Goal: Task Accomplishment & Management: Manage account settings

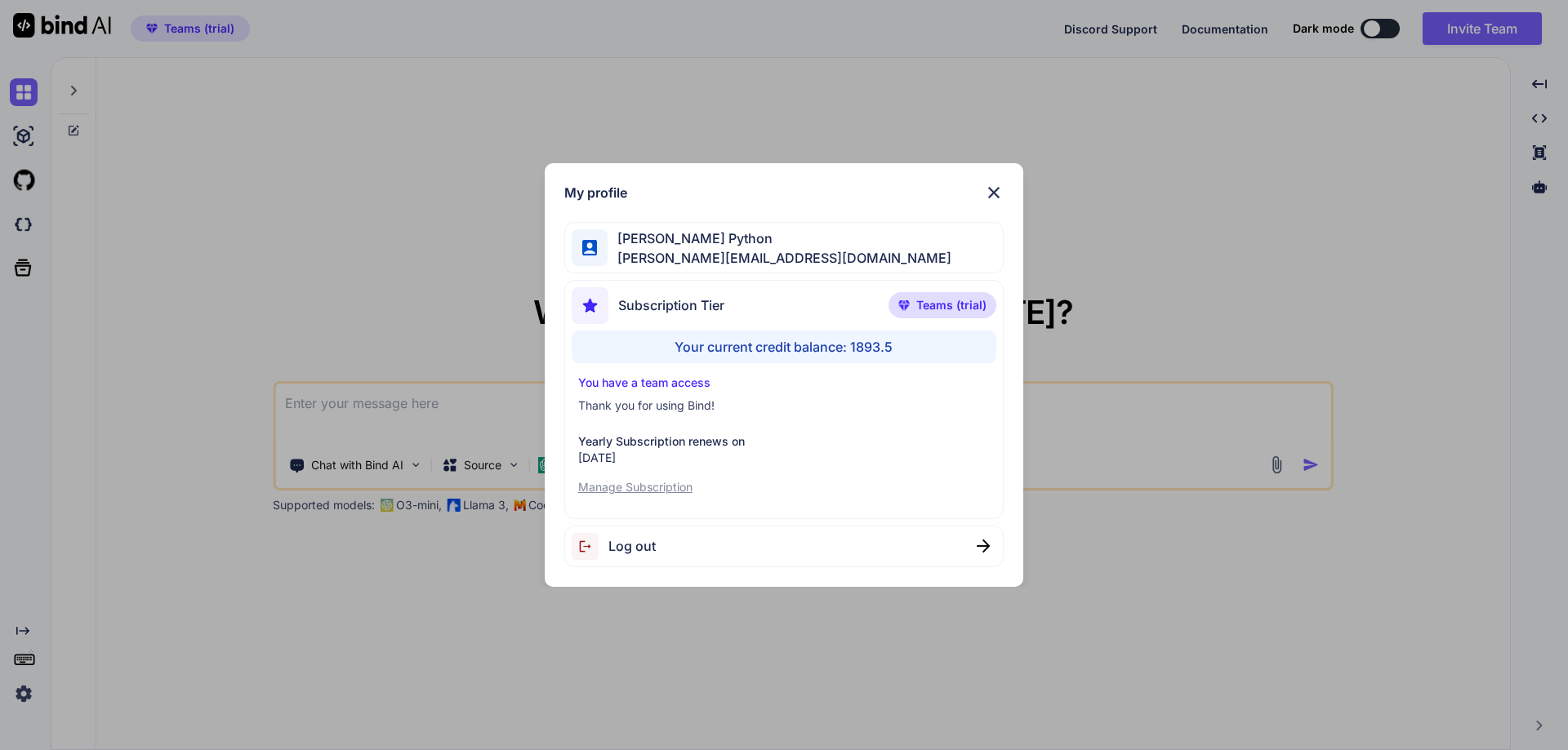
click at [269, 532] on div "My profile [PERSON_NAME] Python [PERSON_NAME][EMAIL_ADDRESS][DOMAIN_NAME] Subsc…" at bounding box center [784, 375] width 1568 height 750
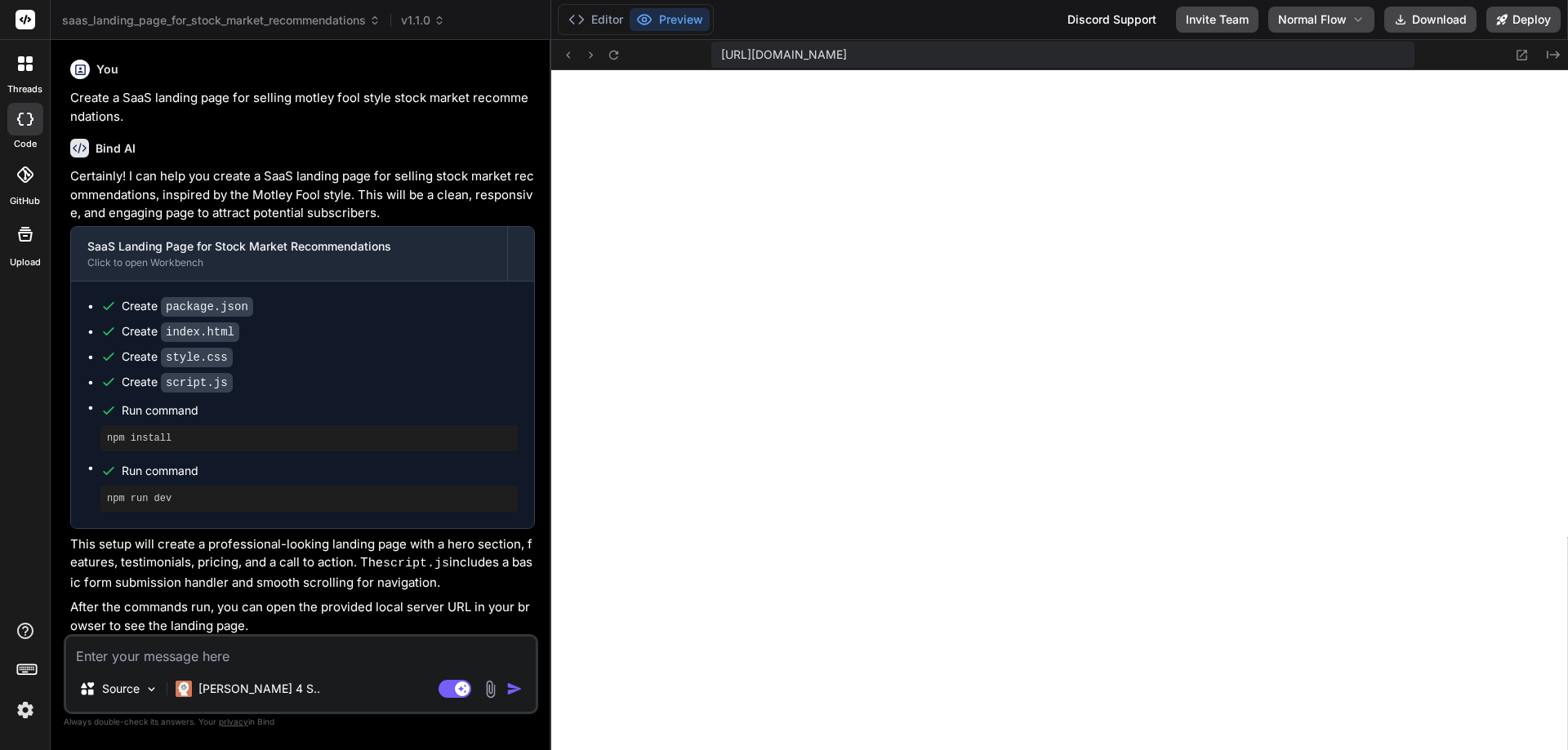
scroll to position [559, 0]
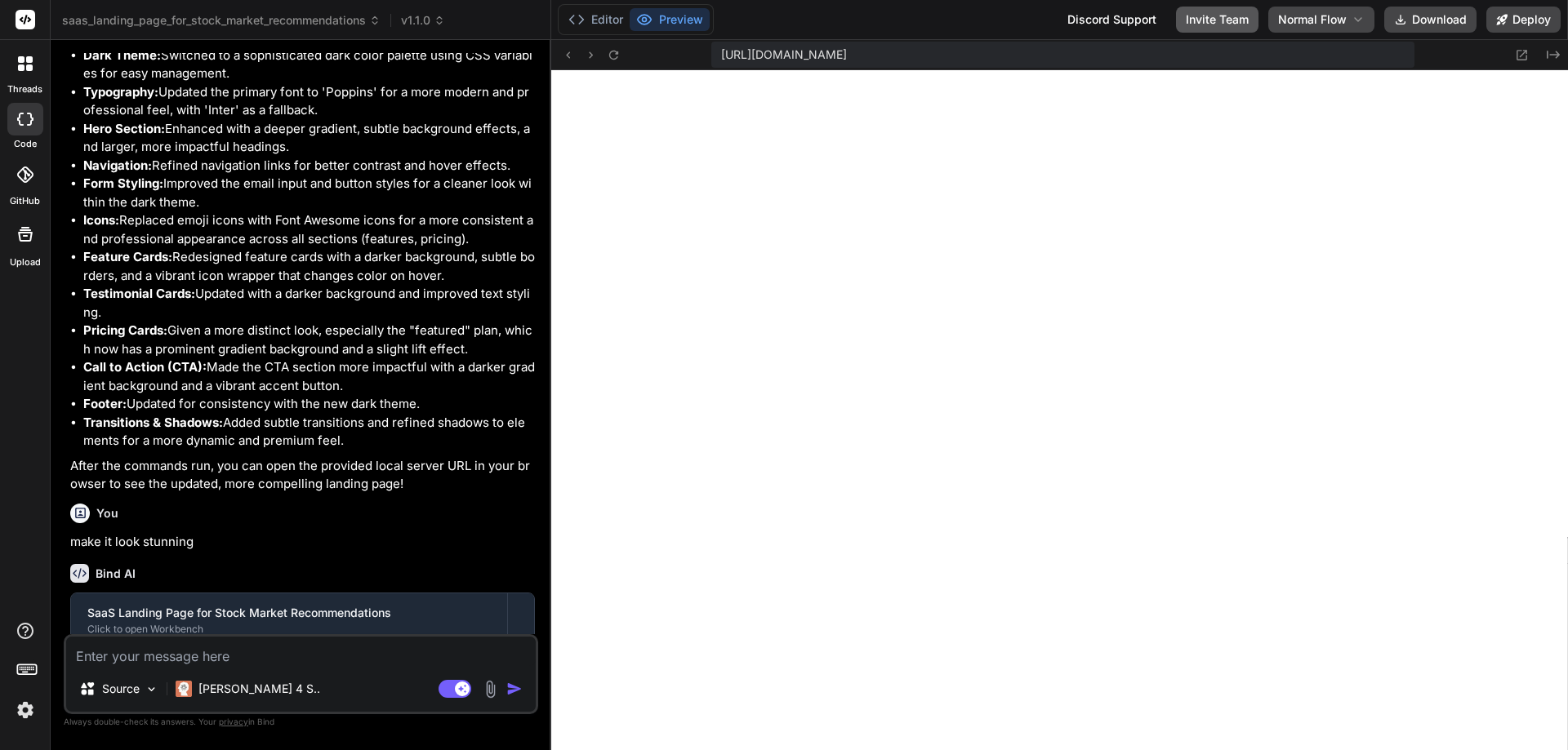
click at [1216, 12] on button "Invite Team" at bounding box center [1217, 19] width 83 height 26
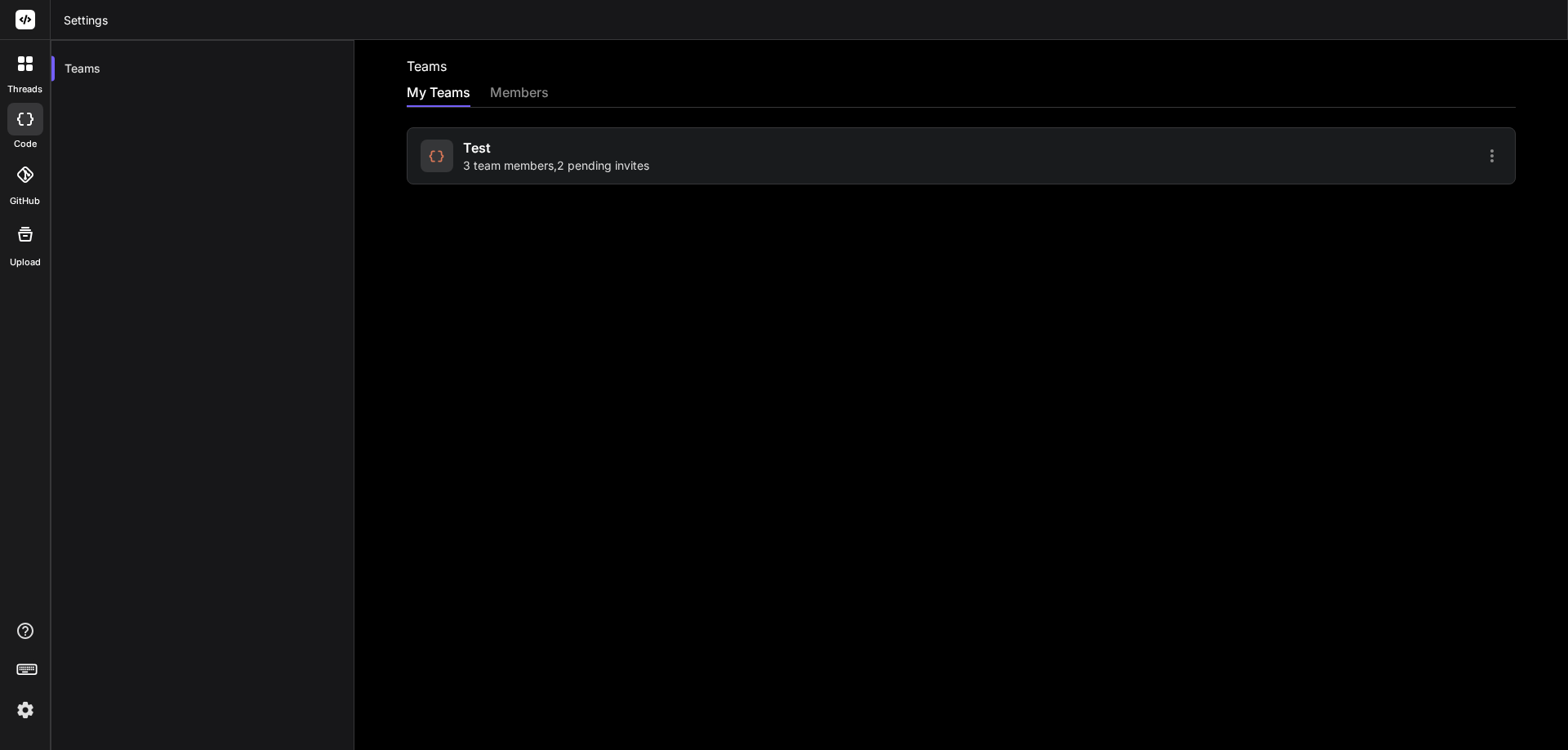
click at [830, 168] on div "test 3 team members , 2 pending invites" at bounding box center [689, 156] width 536 height 36
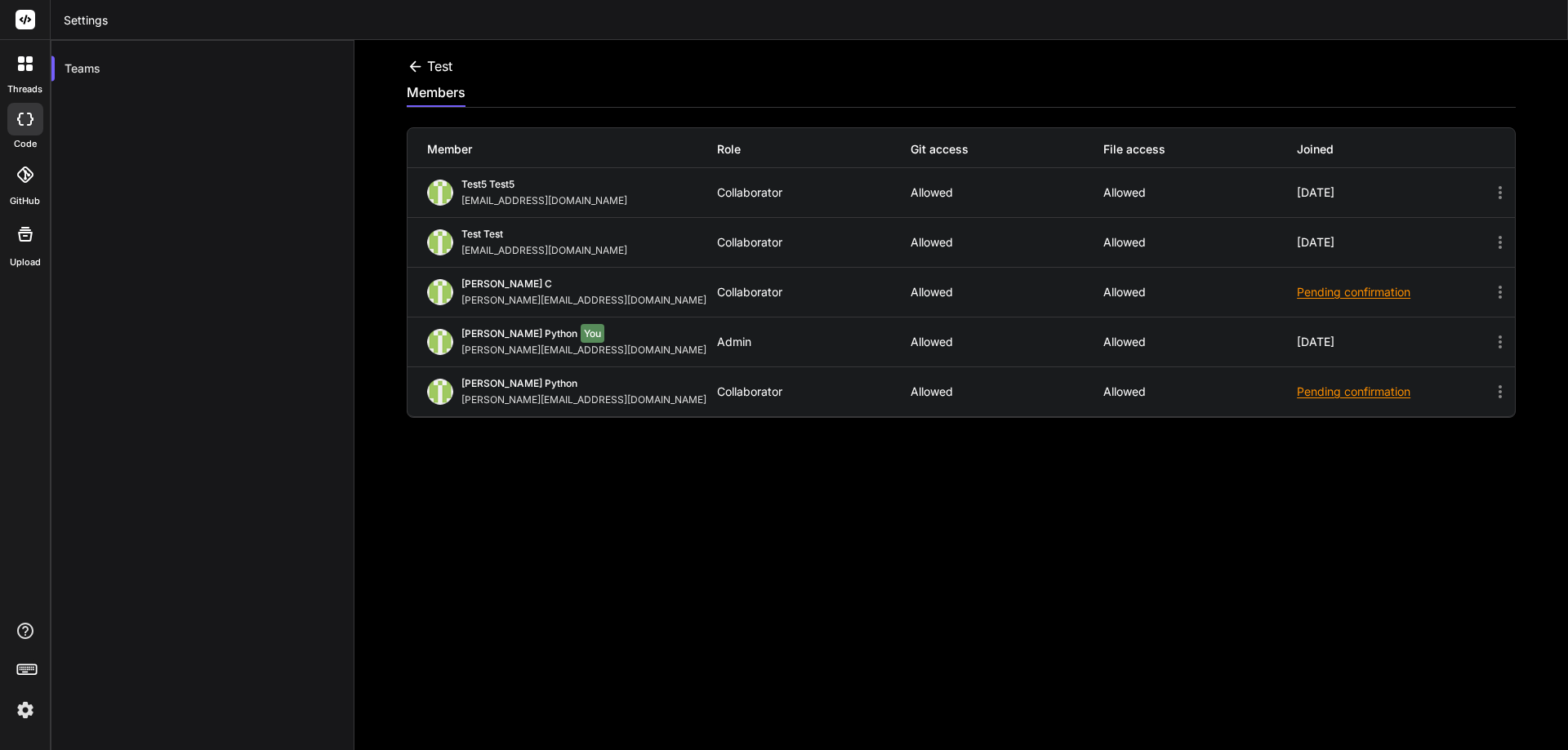
click at [1462, 95] on div "members" at bounding box center [961, 95] width 1109 height 25
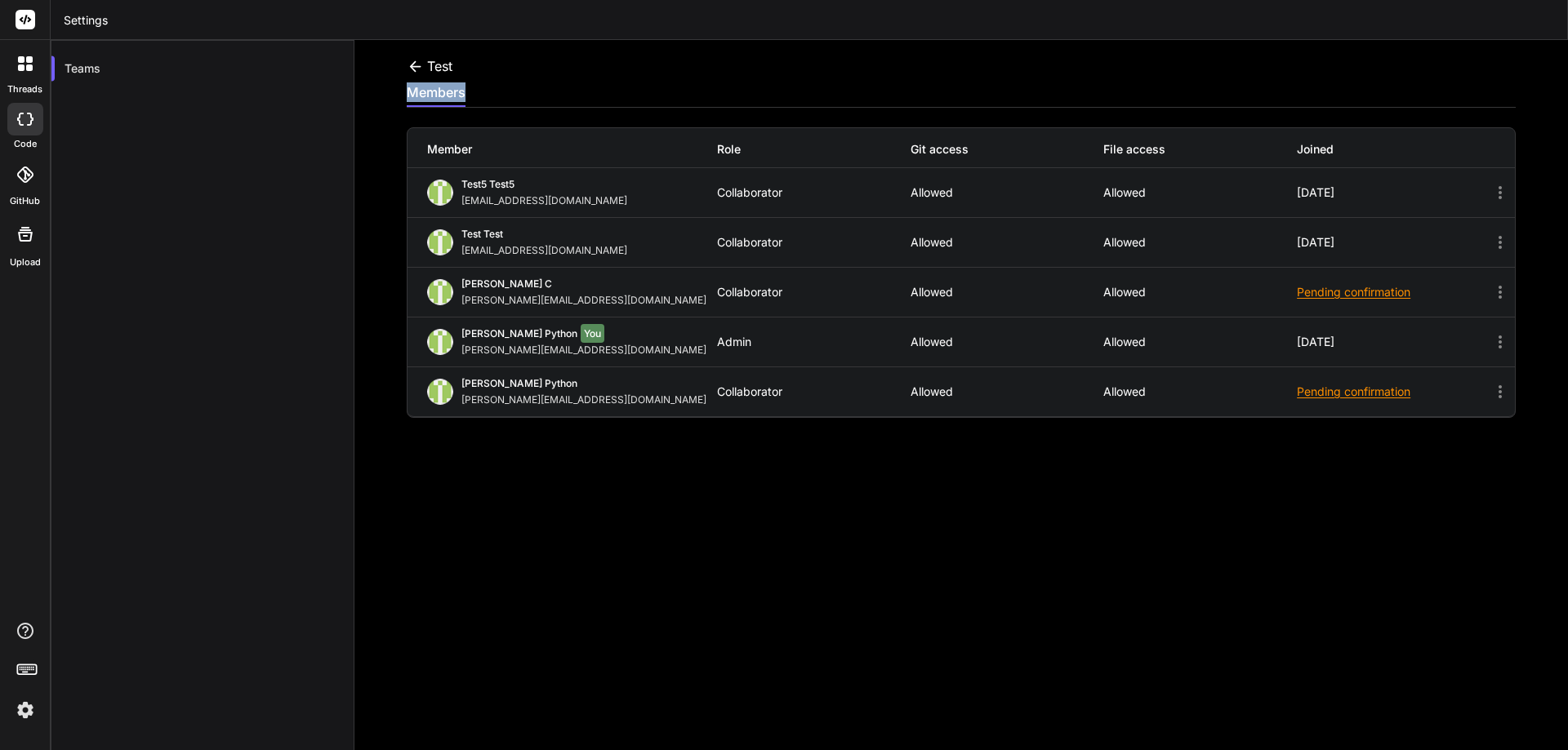
click at [1462, 95] on div "members" at bounding box center [961, 95] width 1109 height 25
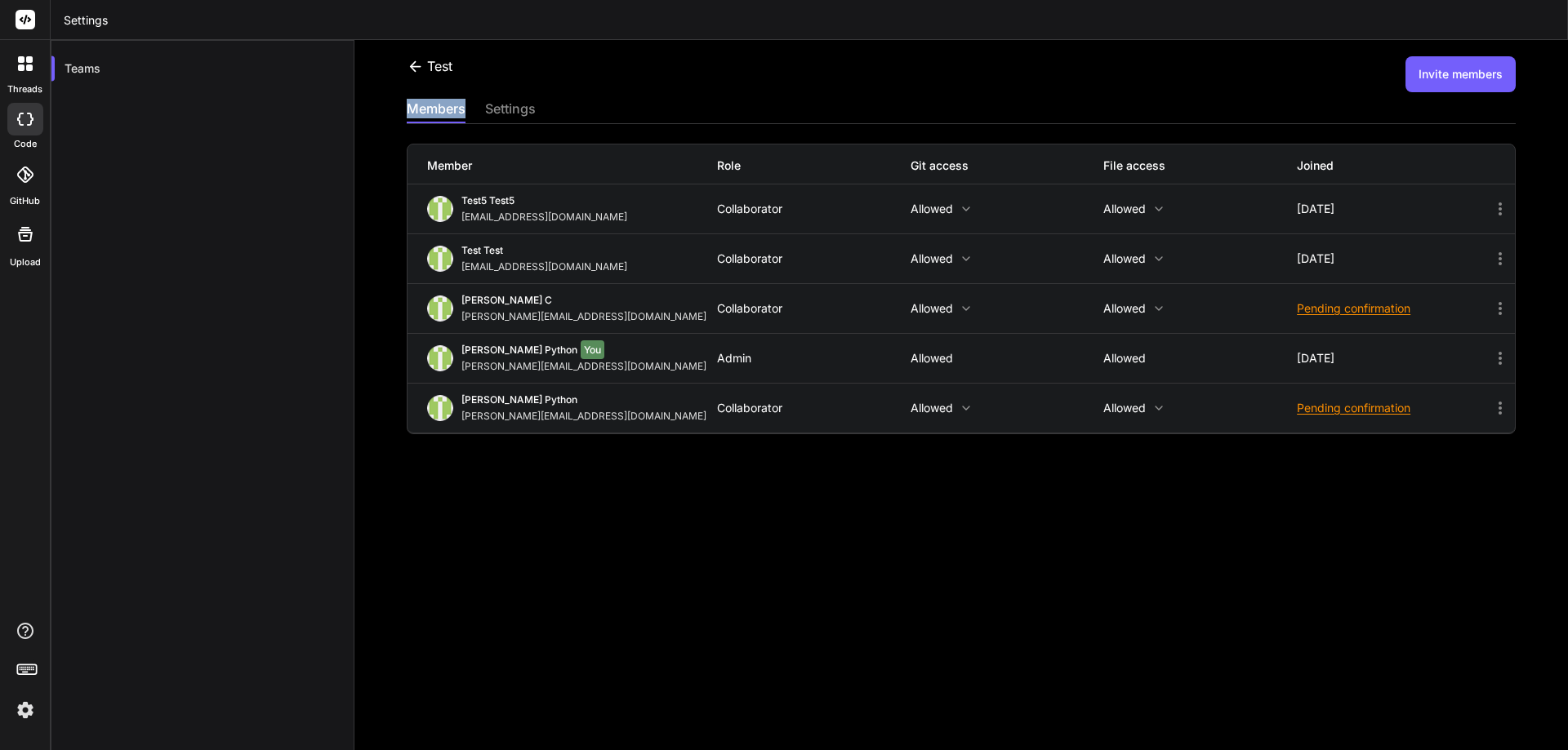
click at [1462, 95] on div "test Invite members members settings Member Role Git access File access Joined …" at bounding box center [961, 395] width 1214 height 710
click at [1432, 73] on button "Invite members" at bounding box center [1460, 74] width 110 height 36
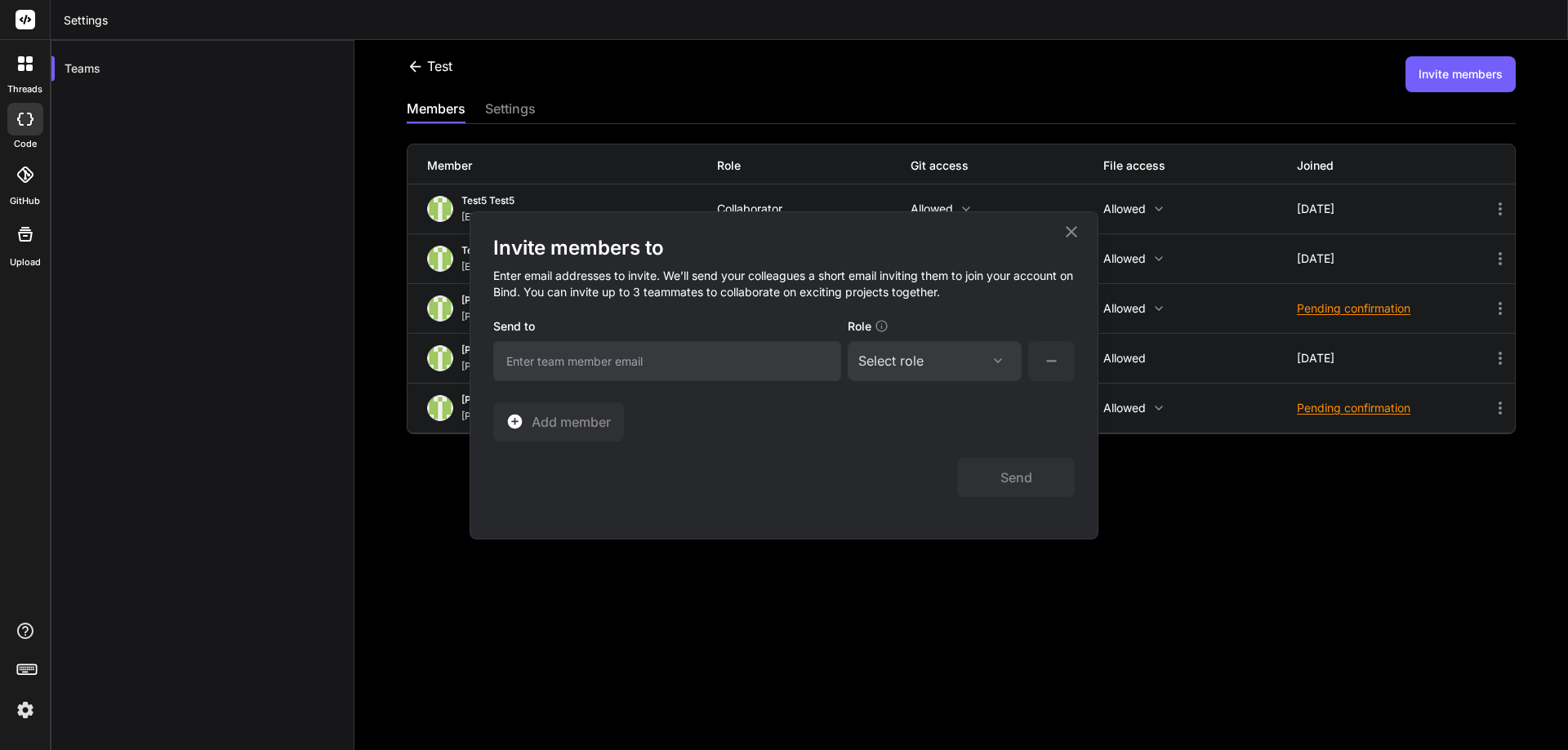
click at [537, 365] on input "email" at bounding box center [667, 361] width 348 height 40
paste input "[EMAIL_ADDRESS][DOMAIN_NAME]"
type input "[EMAIL_ADDRESS][DOMAIN_NAME]"
click at [880, 362] on div "Select role" at bounding box center [891, 361] width 65 height 20
click at [900, 468] on div "Collaborator" at bounding box center [911, 470] width 65 height 16
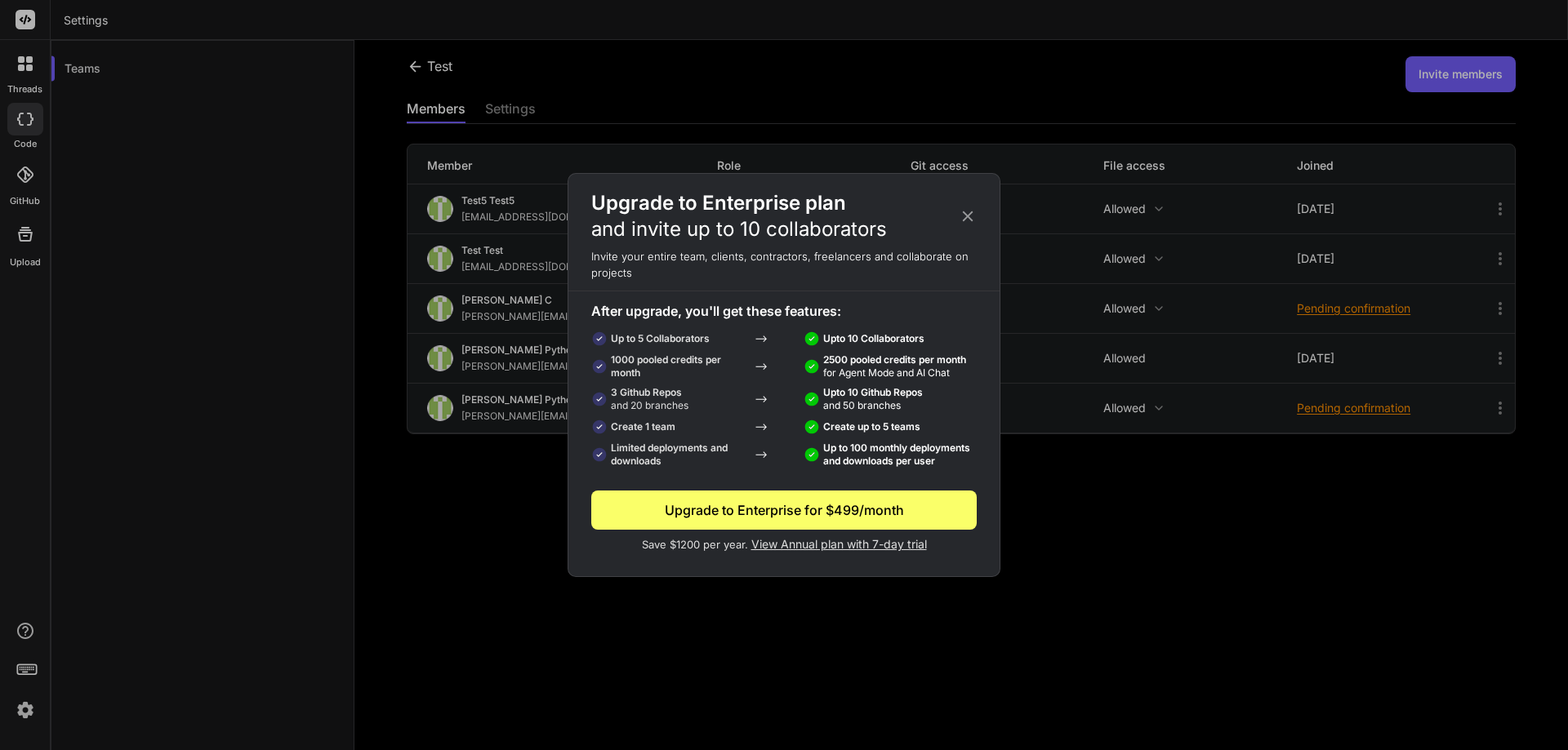
click at [950, 222] on div "Upgrade to Enterprise plan and invite up to 10 collaborators" at bounding box center [784, 216] width 432 height 52
click at [966, 217] on icon at bounding box center [968, 217] width 11 height 11
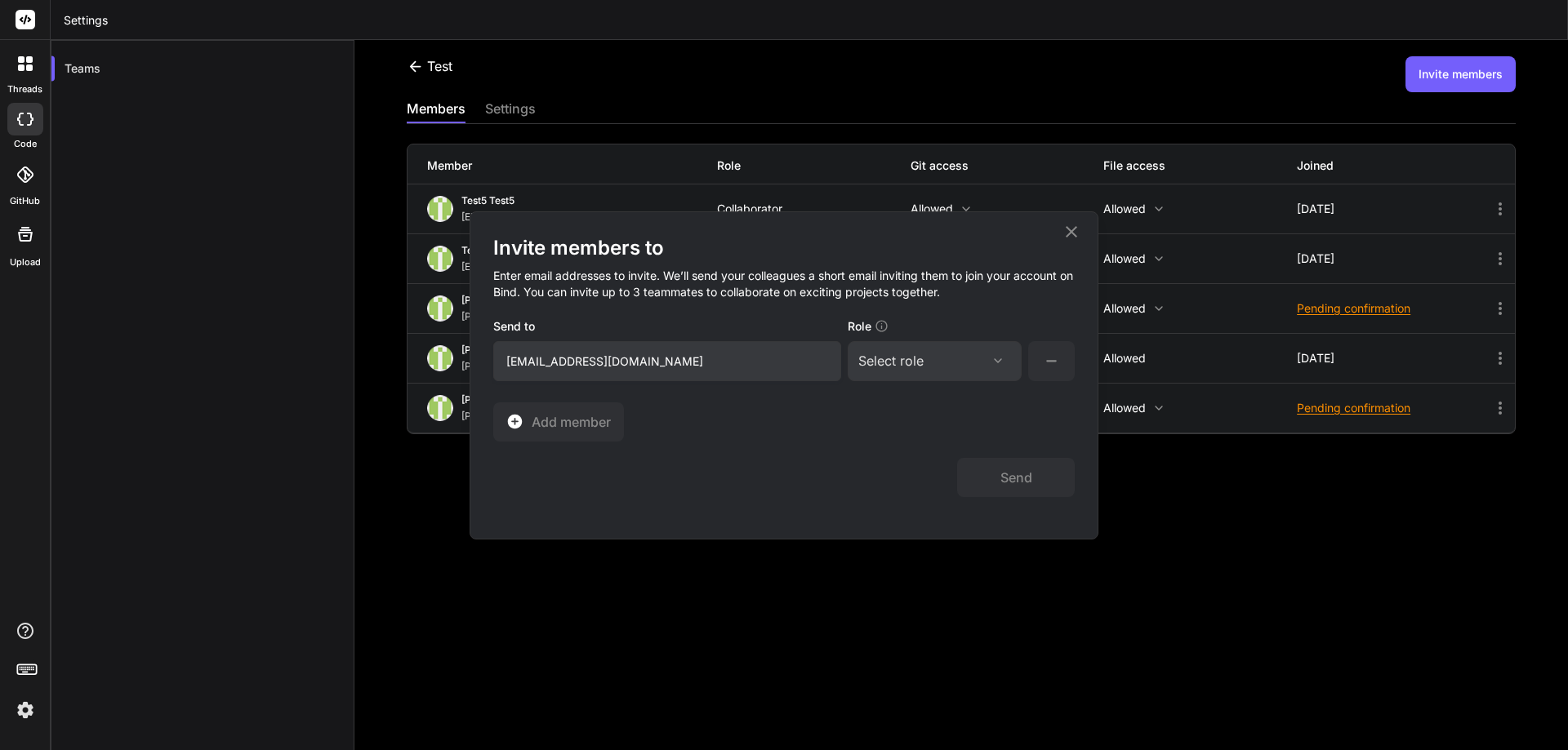
click at [1074, 224] on icon at bounding box center [1071, 232] width 20 height 20
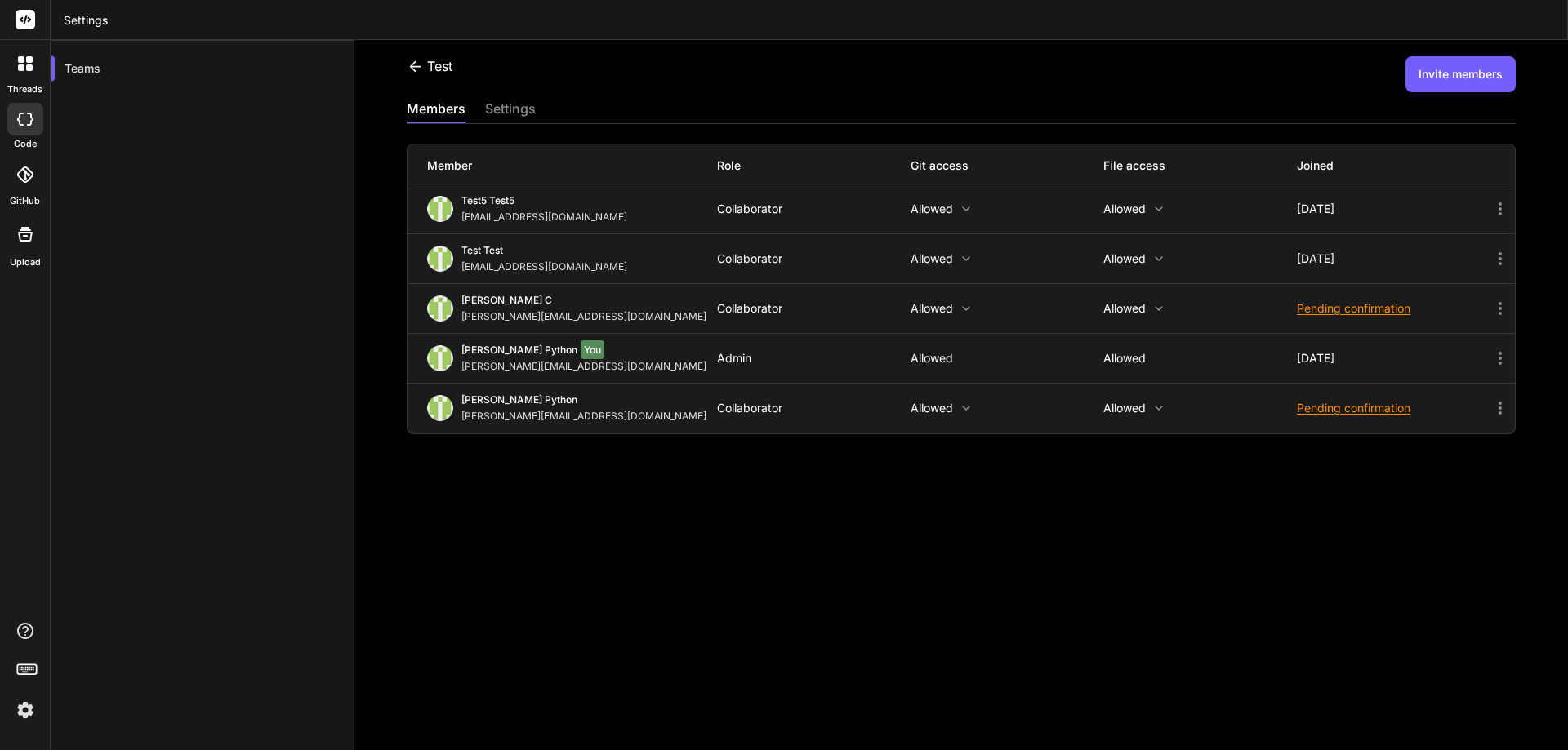
click at [1491, 256] on icon at bounding box center [1500, 259] width 20 height 20
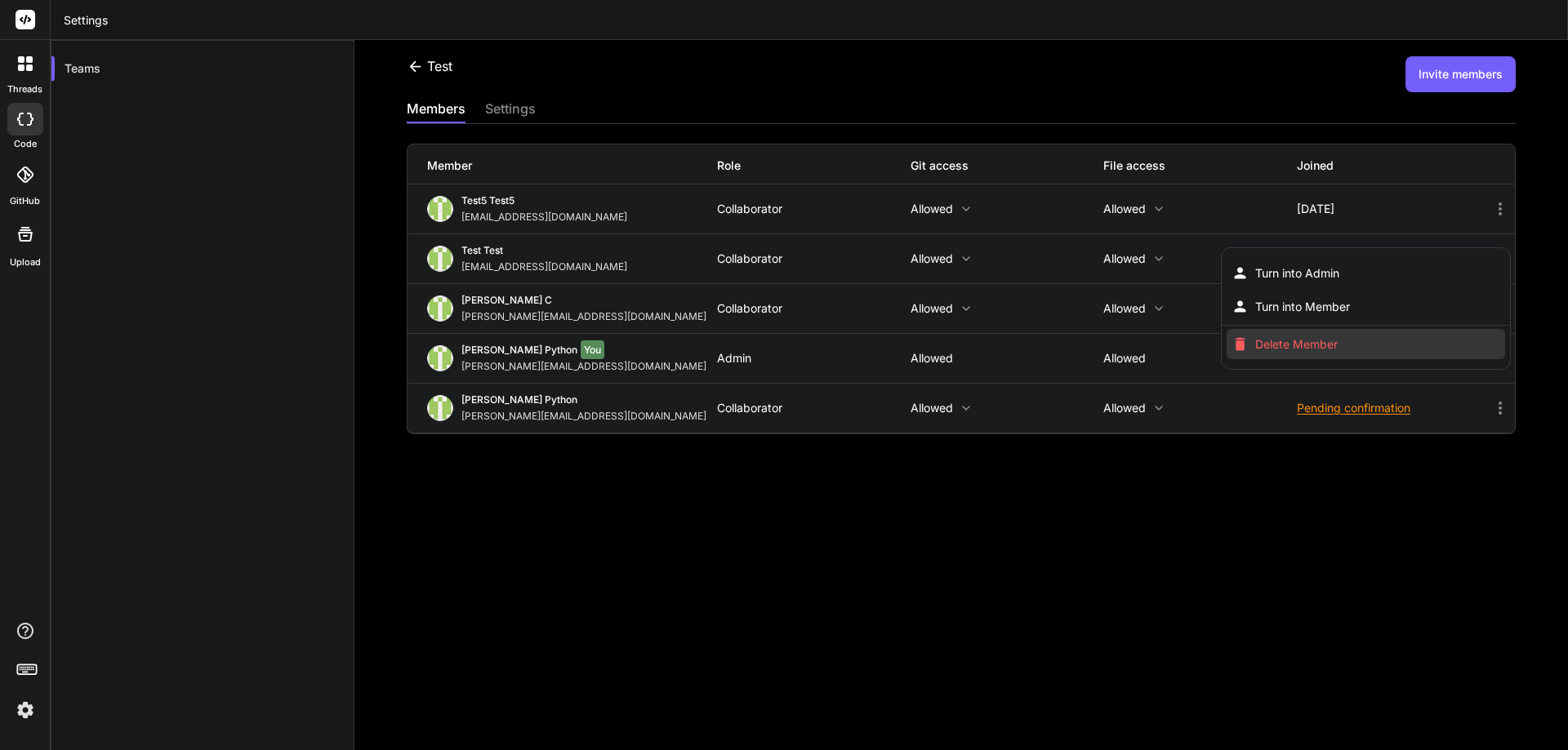
click at [1323, 343] on span "Delete Member" at bounding box center [1297, 344] width 83 height 16
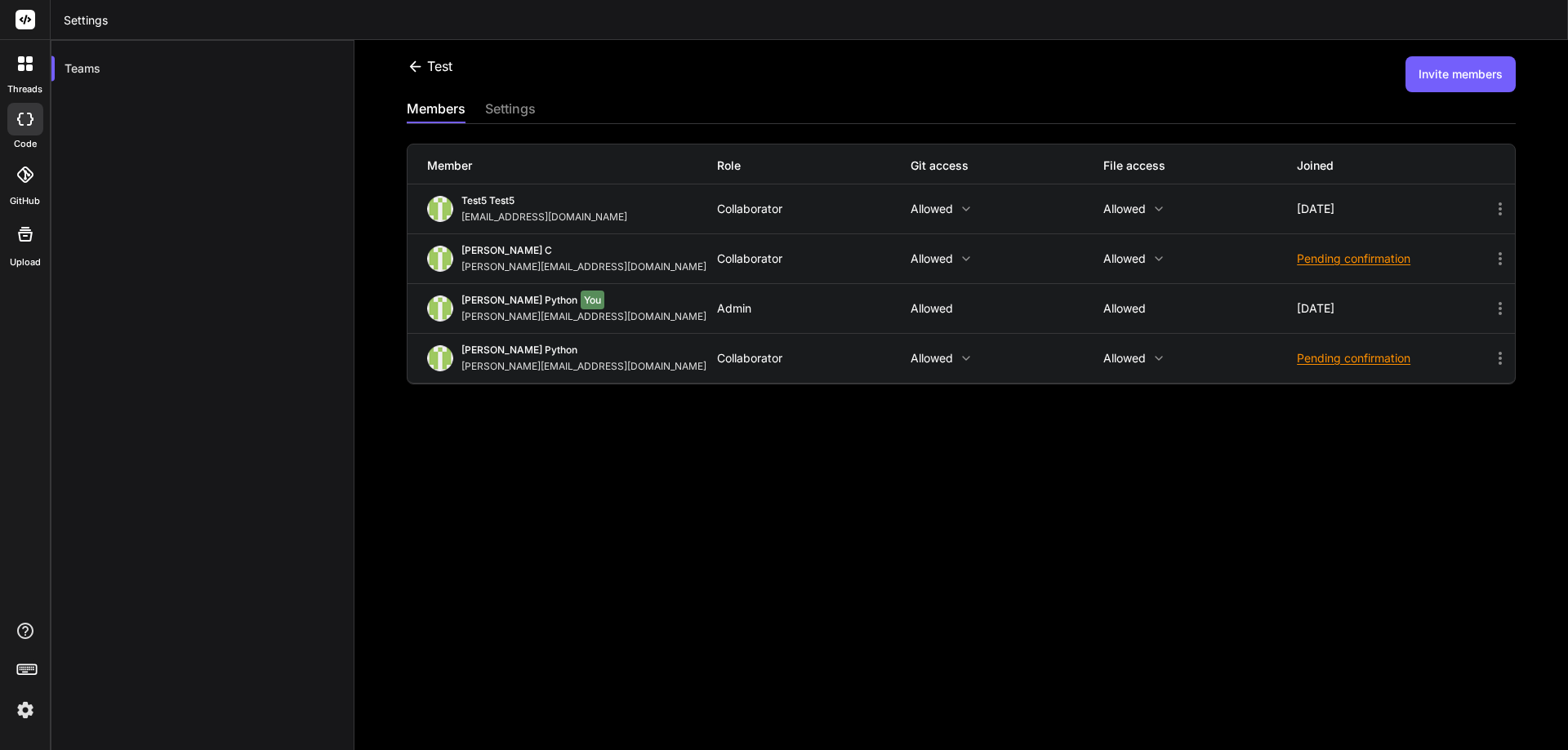
click at [1210, 463] on div "test Invite members members settings Member Role Git access File access Joined …" at bounding box center [961, 395] width 1214 height 710
click at [1436, 78] on button "Invite members" at bounding box center [1460, 74] width 110 height 36
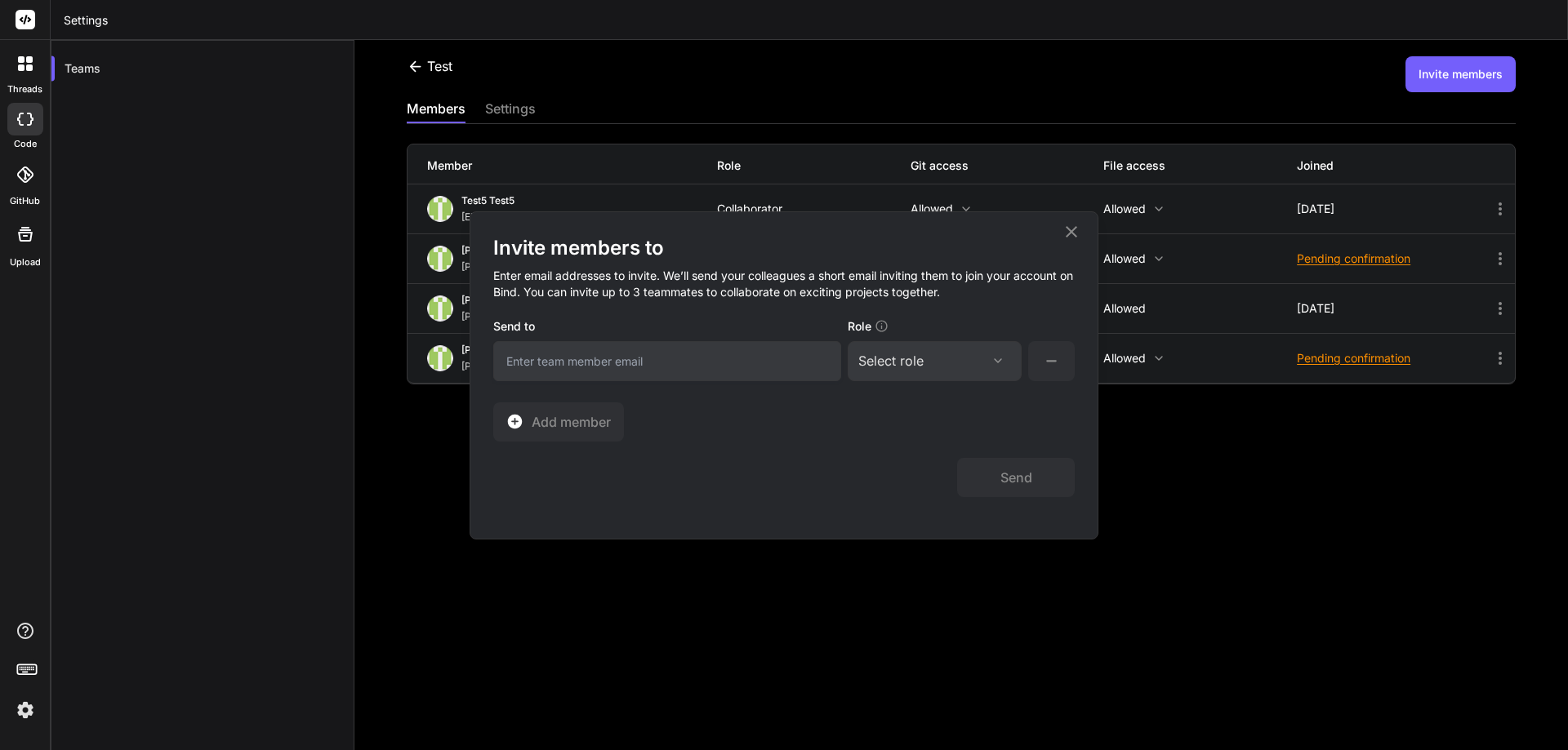
click at [691, 371] on input "email" at bounding box center [667, 361] width 348 height 40
paste input "[EMAIL_ADDRESS][DOMAIN_NAME]"
type input "[EMAIL_ADDRESS][DOMAIN_NAME]"
click at [898, 365] on div "Select role" at bounding box center [891, 361] width 65 height 20
click at [888, 466] on div "Collaborator" at bounding box center [911, 470] width 65 height 16
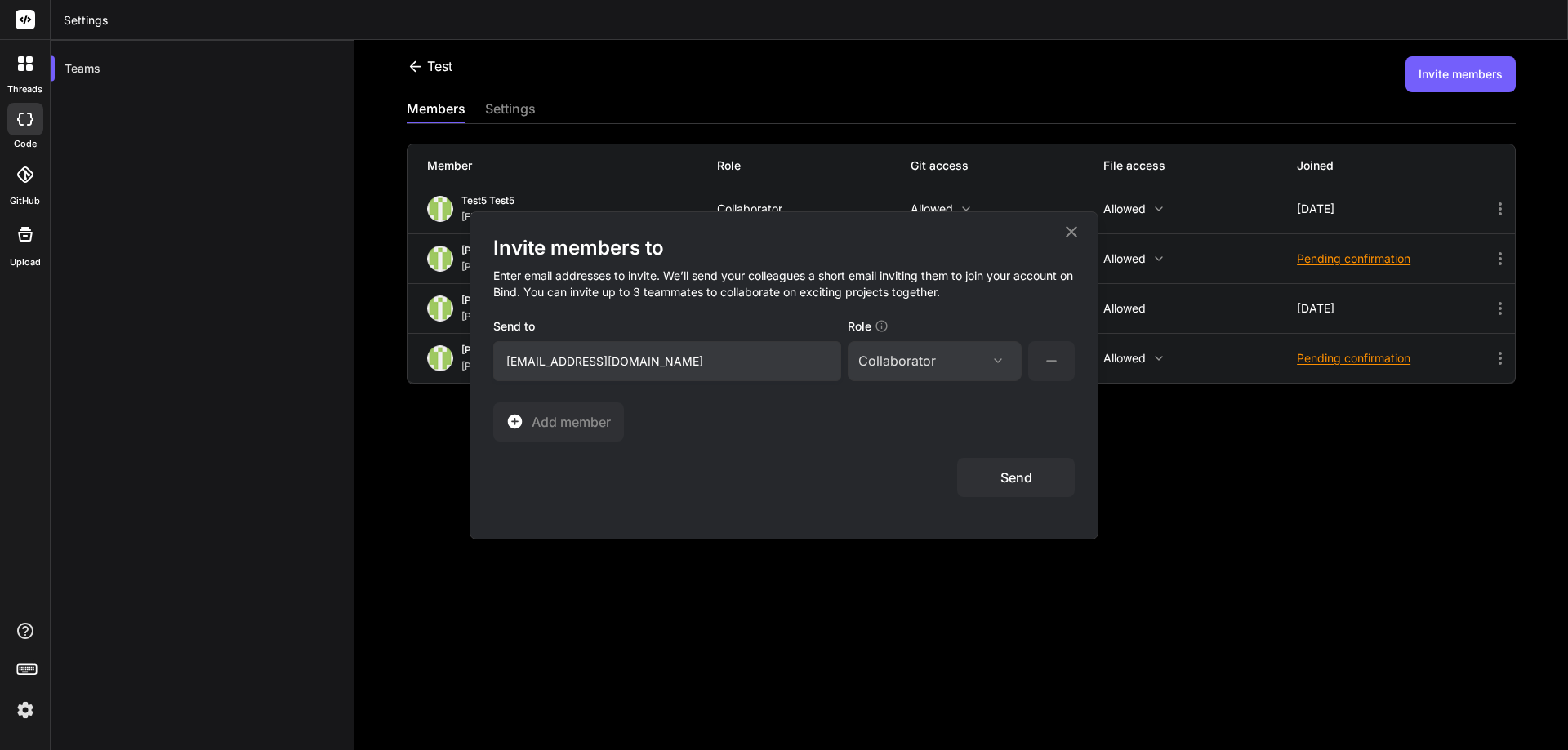
click at [1013, 486] on button "Send" at bounding box center [1016, 478] width 117 height 39
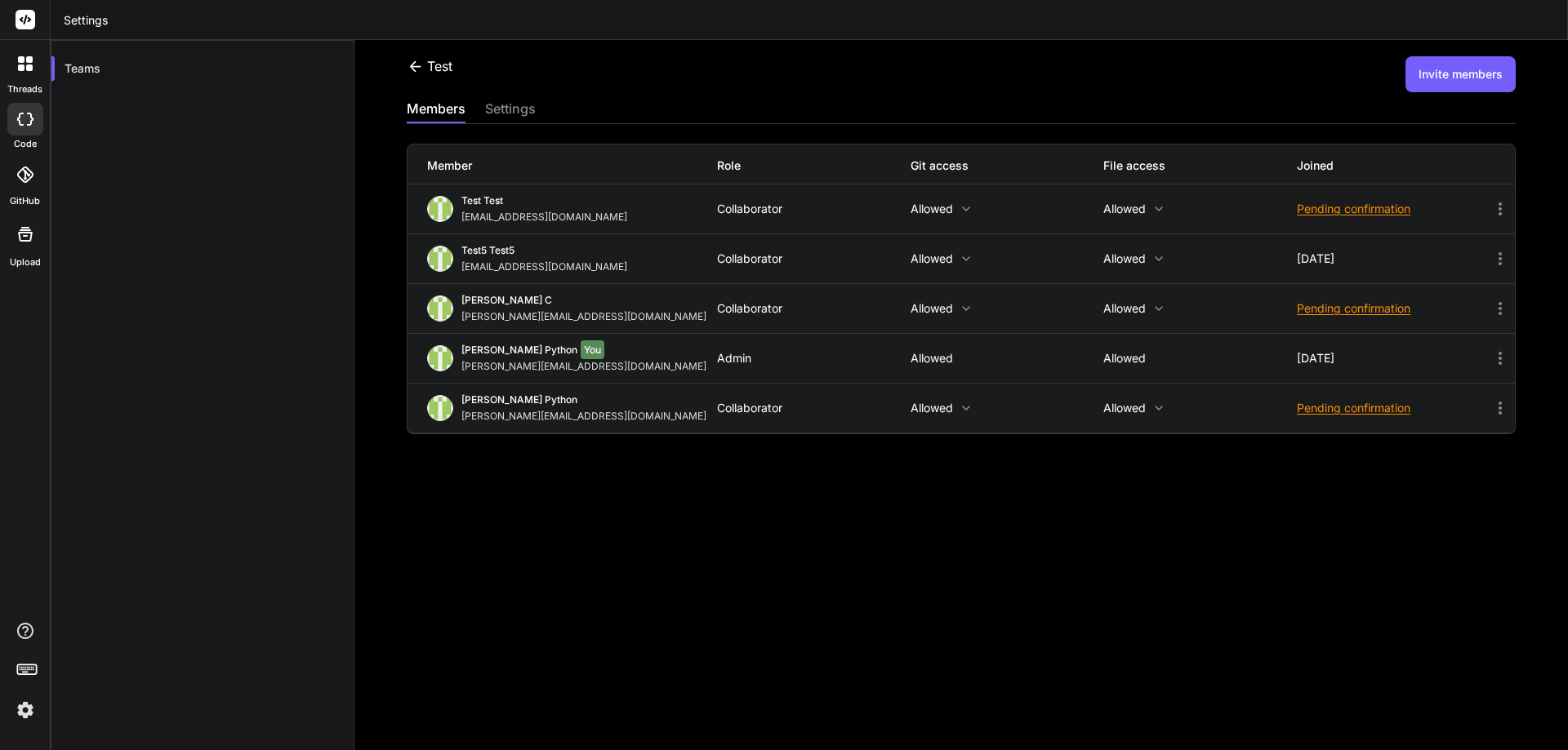
click at [26, 706] on img at bounding box center [25, 710] width 28 height 28
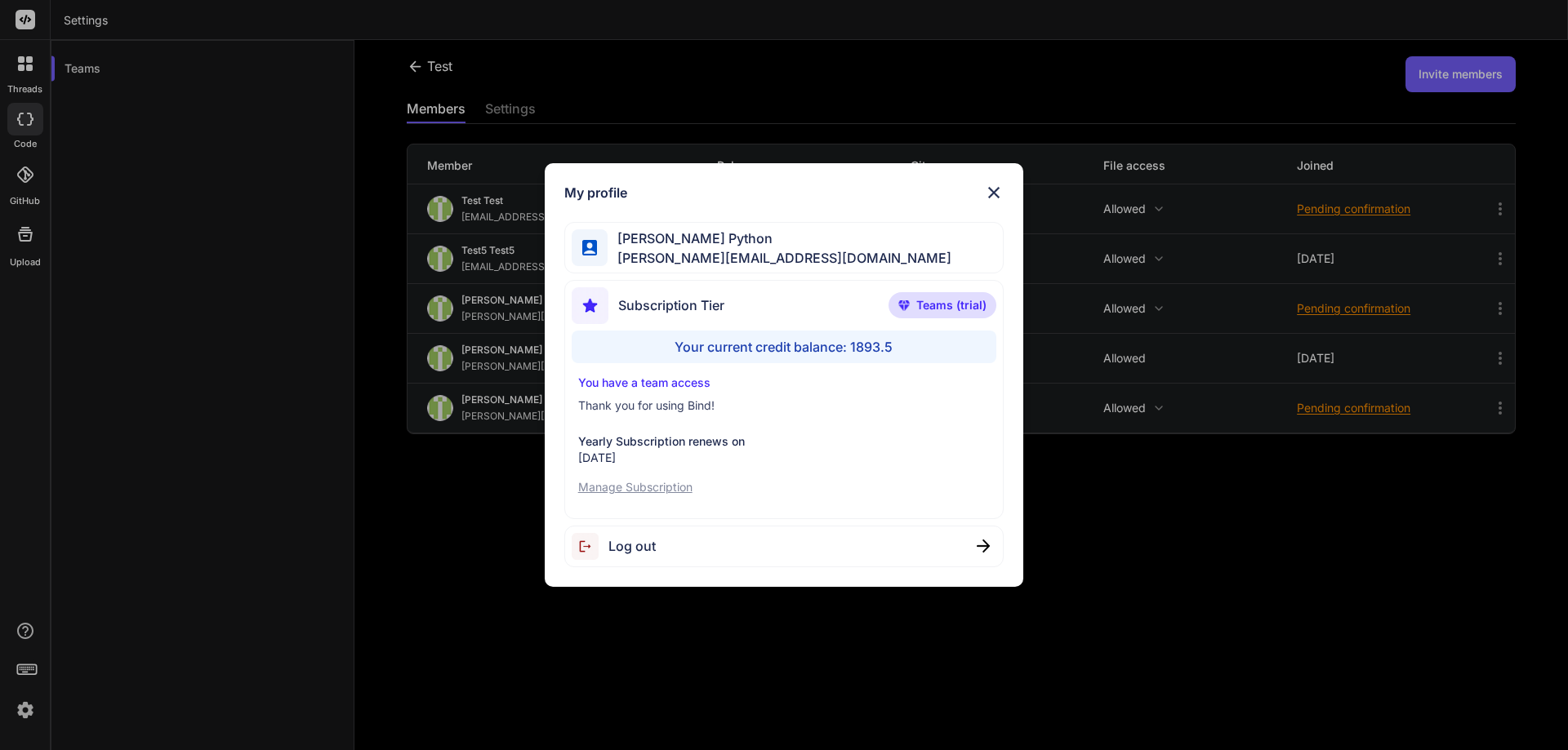
click at [330, 499] on div "My profile [PERSON_NAME] Python [PERSON_NAME][EMAIL_ADDRESS][DOMAIN_NAME] Subsc…" at bounding box center [784, 375] width 1568 height 750
